Goal: Use online tool/utility: Utilize a website feature to perform a specific function

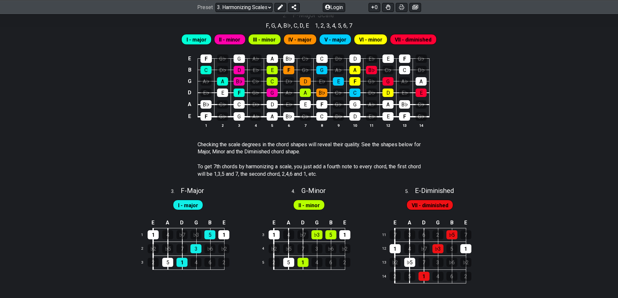
scroll to position [560, 0]
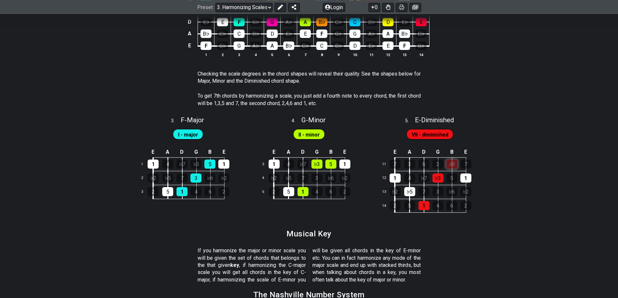
click at [455, 165] on div "♭5" at bounding box center [451, 164] width 11 height 9
click at [453, 162] on div "♭5" at bounding box center [451, 164] width 11 height 9
click at [449, 177] on div "5" at bounding box center [451, 178] width 11 height 9
click at [453, 177] on div "5" at bounding box center [451, 178] width 11 height 9
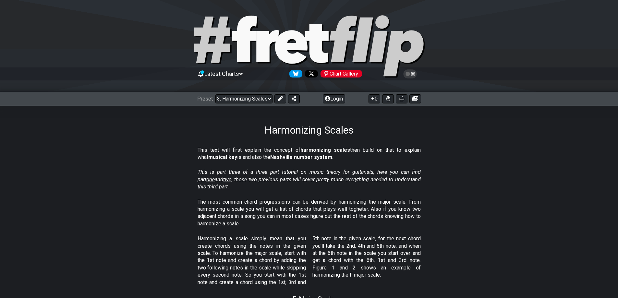
click at [247, 98] on select "Welcome to #fretflip! Initial Preset Custom Preset Minor Pentatonic Major Penta…" at bounding box center [243, 98] width 57 height 9
click at [215, 94] on select "Welcome to #fretflip! Initial Preset Custom Preset Minor Pentatonic Major Penta…" at bounding box center [243, 98] width 57 height 9
select select "/harmonizing-scales"
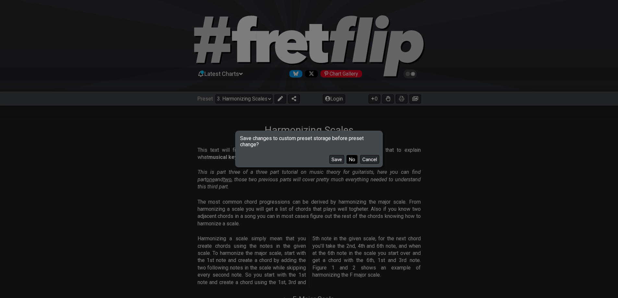
click at [355, 161] on button "No" at bounding box center [352, 159] width 11 height 9
select select "A"
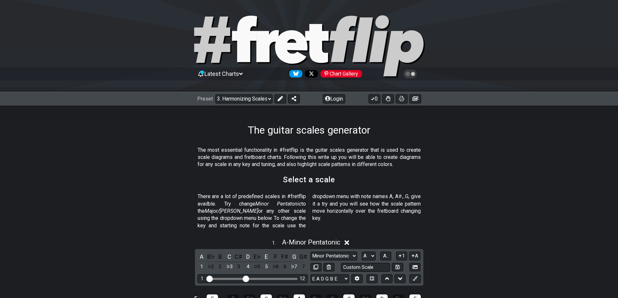
select select "/guitar-scales-generator"
